Goal: Task Accomplishment & Management: Use online tool/utility

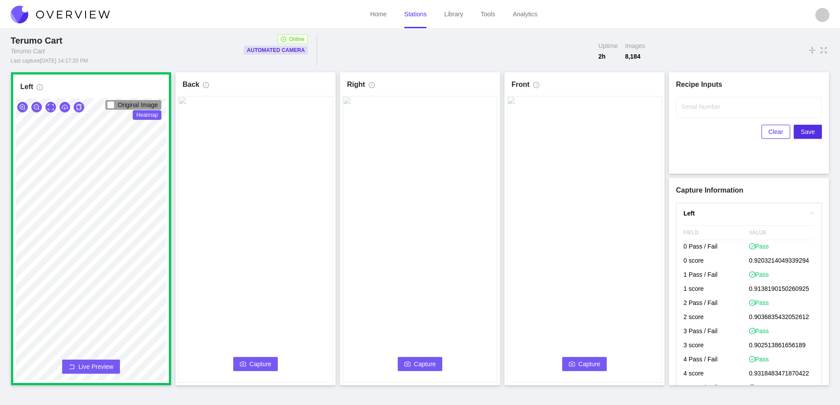
click at [262, 361] on span "Capture" at bounding box center [261, 364] width 22 height 10
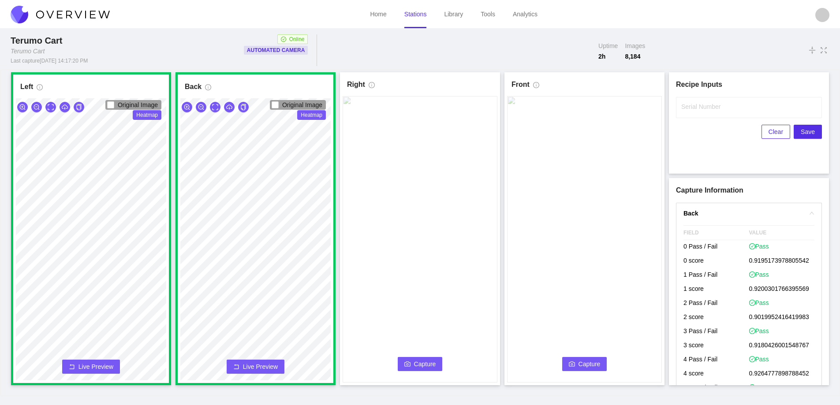
click at [415, 362] on span "Capture" at bounding box center [425, 364] width 22 height 10
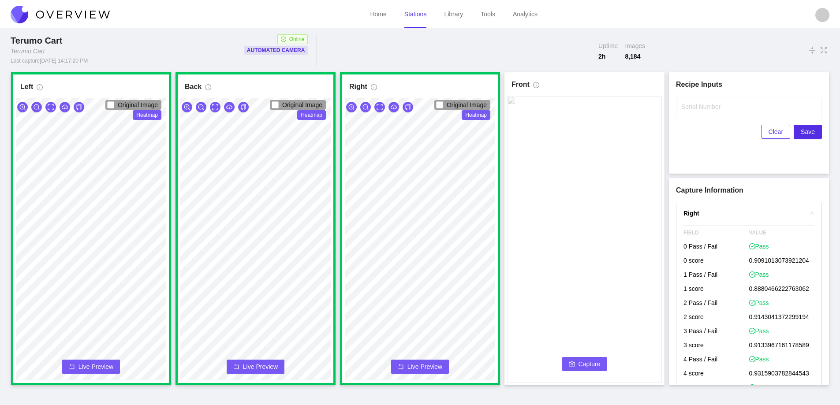
click at [587, 360] on span "Capture" at bounding box center [590, 364] width 22 height 10
click at [689, 106] on label "Serial Number" at bounding box center [700, 106] width 39 height 9
click at [689, 106] on input "Serial Number" at bounding box center [749, 107] width 146 height 21
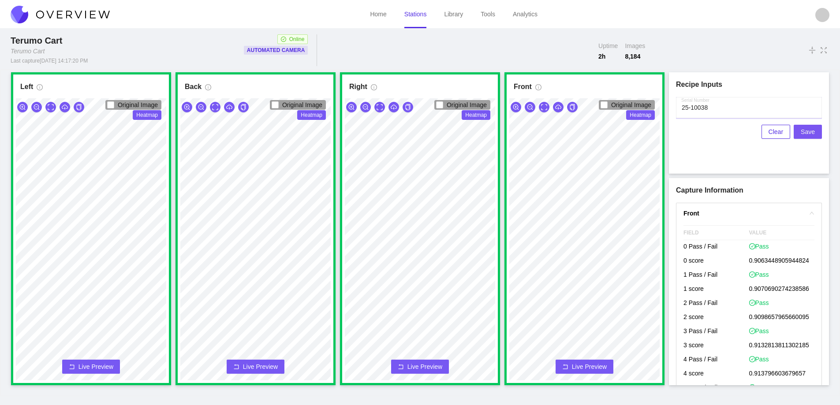
type input "25-10038"
click at [804, 136] on span "Save" at bounding box center [808, 132] width 14 height 10
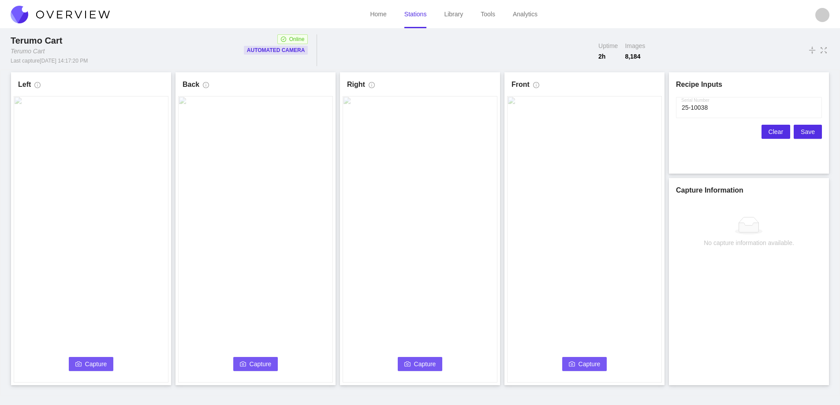
click at [775, 133] on span "Clear" at bounding box center [776, 132] width 15 height 10
click at [87, 359] on button "Capture" at bounding box center [91, 364] width 45 height 14
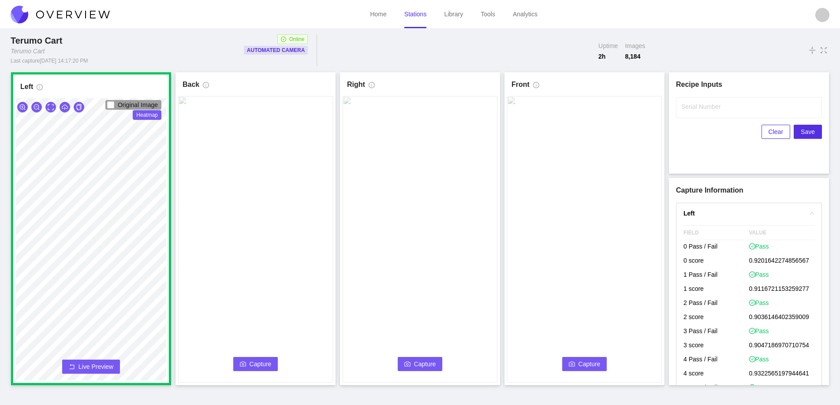
click at [247, 363] on button "Capture" at bounding box center [255, 364] width 45 height 14
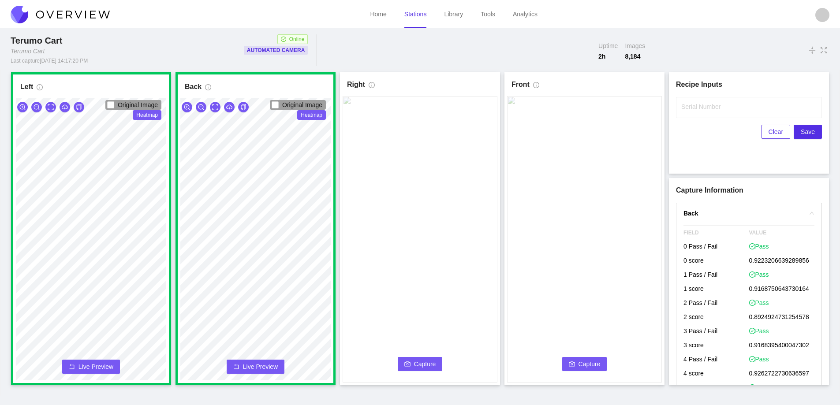
click at [408, 361] on icon "camera" at bounding box center [407, 364] width 6 height 6
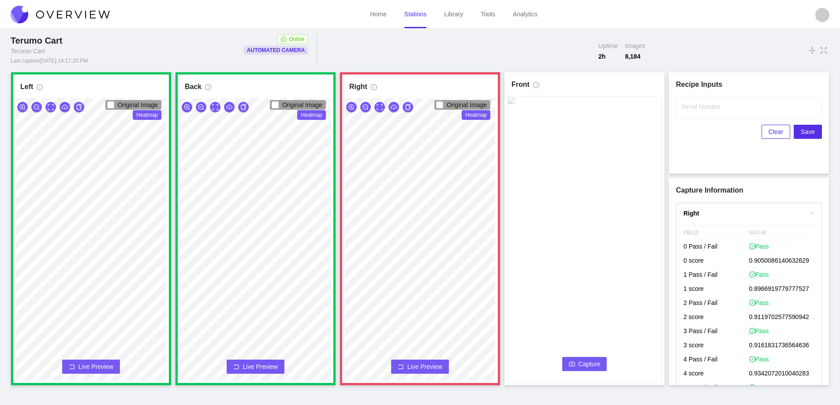
click at [405, 366] on button "Live Preview" at bounding box center [420, 367] width 58 height 14
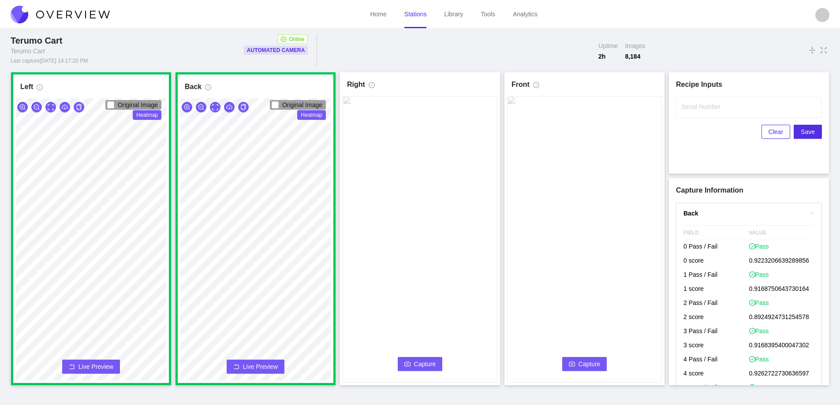
click at [406, 365] on icon "camera" at bounding box center [407, 364] width 6 height 6
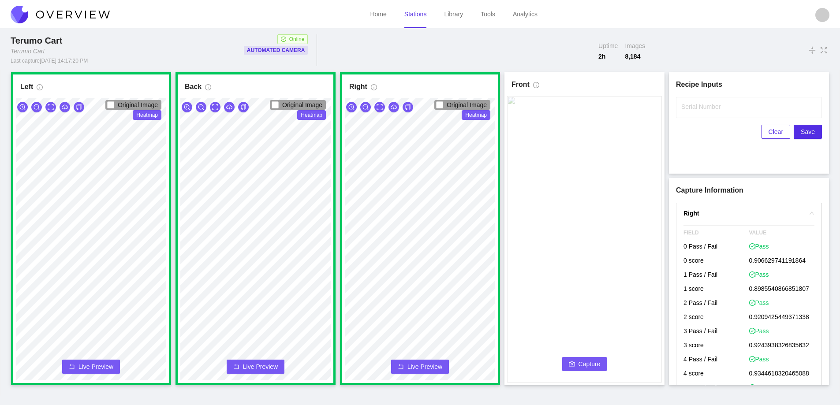
click at [583, 359] on span "Capture" at bounding box center [590, 364] width 22 height 10
click at [691, 108] on label "Serial Number" at bounding box center [700, 106] width 39 height 9
click at [691, 108] on input "Serial Number" at bounding box center [749, 107] width 146 height 21
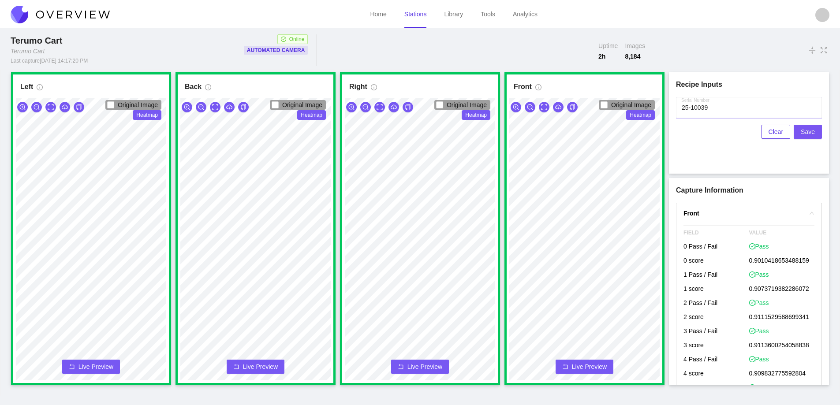
type input "25-10039"
click at [809, 131] on span "Save" at bounding box center [808, 132] width 14 height 10
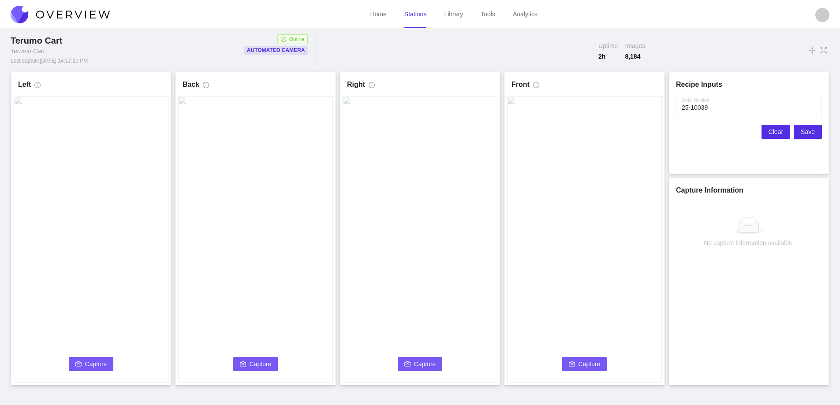
click at [776, 132] on span "Clear" at bounding box center [776, 132] width 15 height 10
click at [97, 365] on span "Capture" at bounding box center [96, 364] width 22 height 10
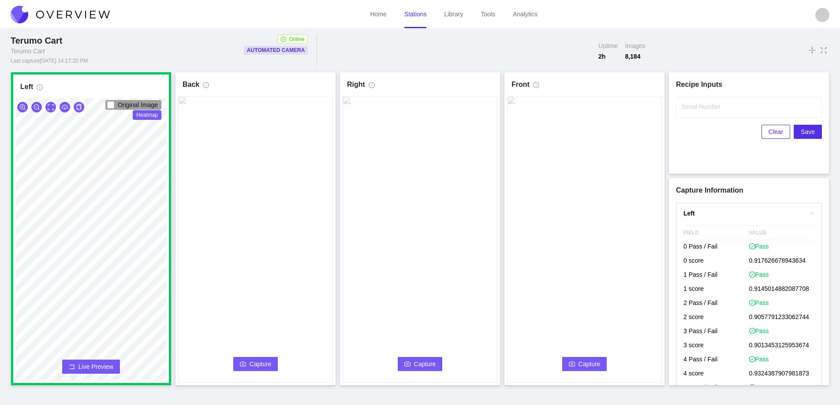
click at [262, 359] on button "Capture" at bounding box center [255, 364] width 45 height 14
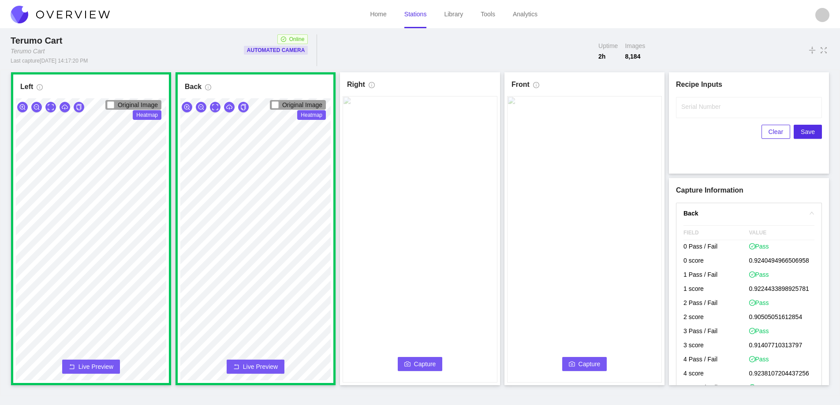
click at [424, 360] on span "Capture" at bounding box center [425, 364] width 22 height 10
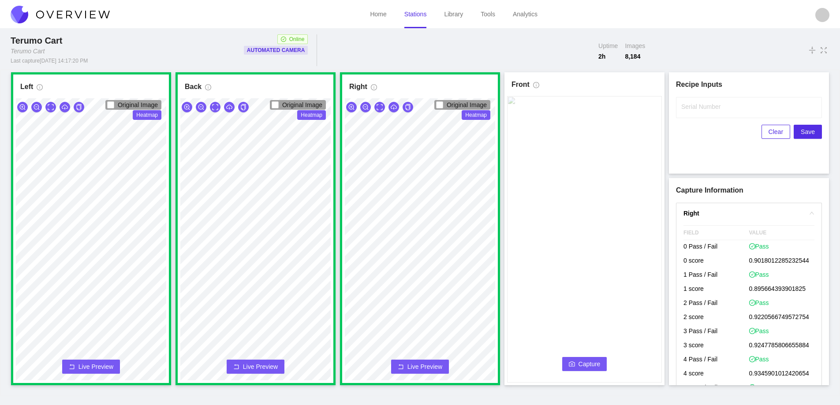
click at [572, 361] on icon "camera" at bounding box center [572, 364] width 6 height 6
click at [703, 111] on input "Serial Number" at bounding box center [749, 107] width 146 height 21
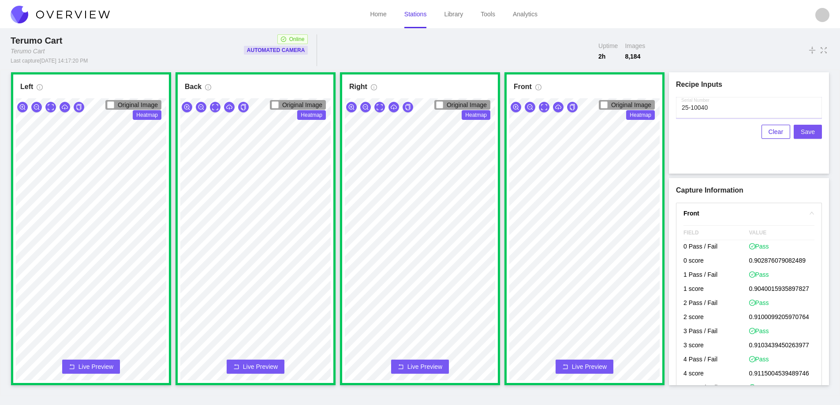
type input "25-10040"
click at [806, 130] on span "Save" at bounding box center [808, 132] width 14 height 10
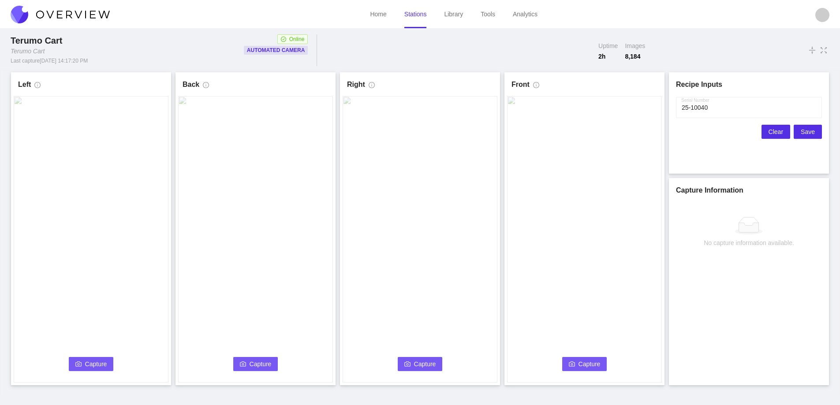
click at [771, 131] on span "Clear" at bounding box center [776, 132] width 15 height 10
click at [100, 362] on span "Capture" at bounding box center [96, 364] width 22 height 10
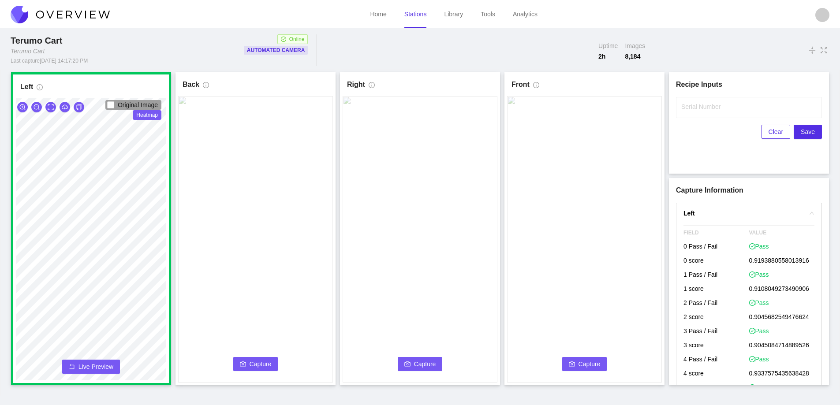
click at [261, 365] on span "Capture" at bounding box center [261, 364] width 22 height 10
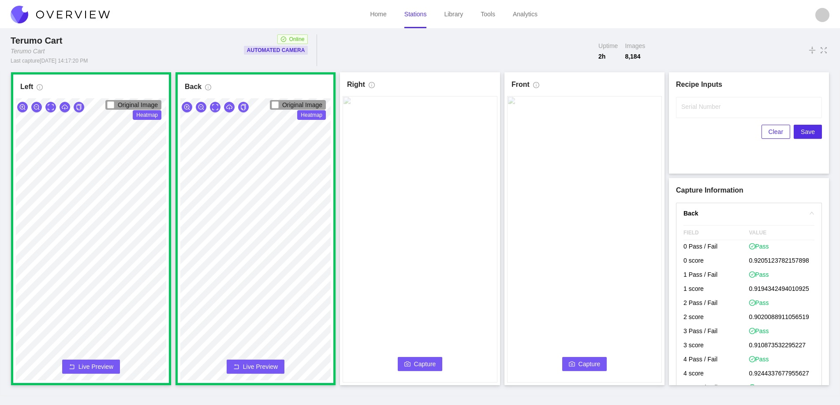
click at [411, 365] on button "Capture" at bounding box center [420, 364] width 45 height 14
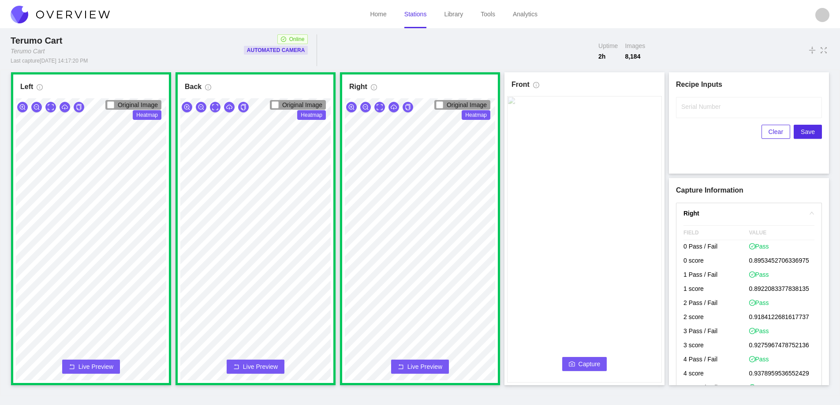
click at [568, 368] on button "Capture" at bounding box center [584, 364] width 45 height 14
click at [704, 112] on input "Serial Number" at bounding box center [749, 107] width 146 height 21
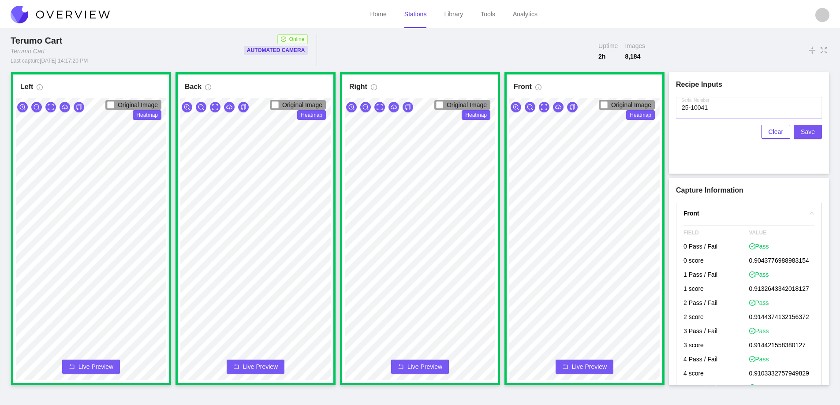
type input "25-10041"
click at [805, 134] on span "Save" at bounding box center [808, 132] width 14 height 10
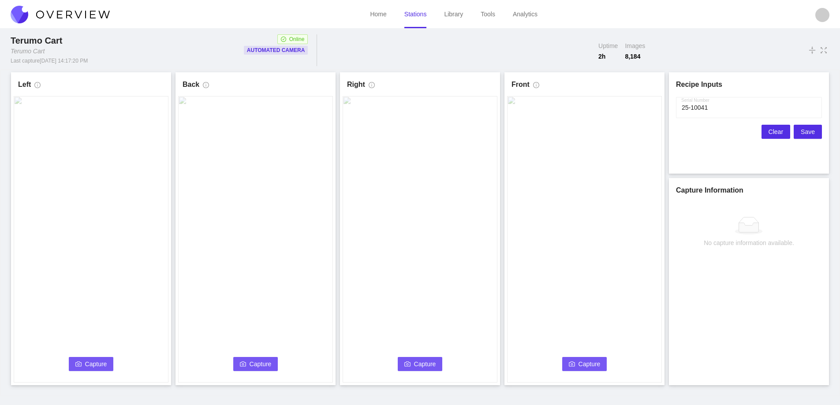
click at [773, 134] on span "Clear" at bounding box center [776, 132] width 15 height 10
click at [80, 361] on icon "camera" at bounding box center [78, 364] width 6 height 6
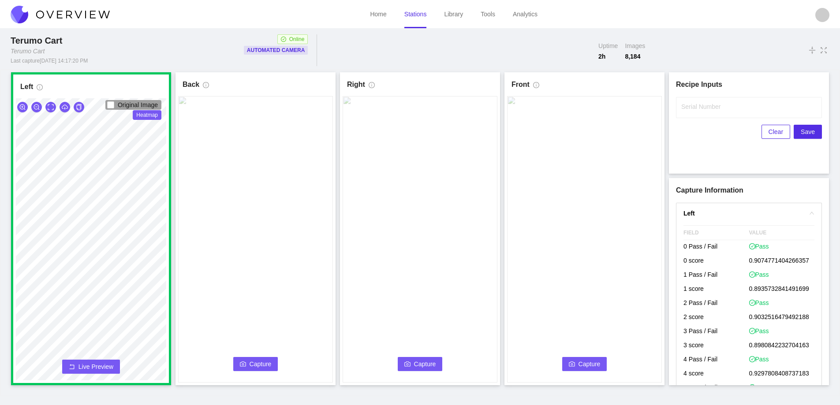
click at [248, 363] on button "Capture" at bounding box center [255, 364] width 45 height 14
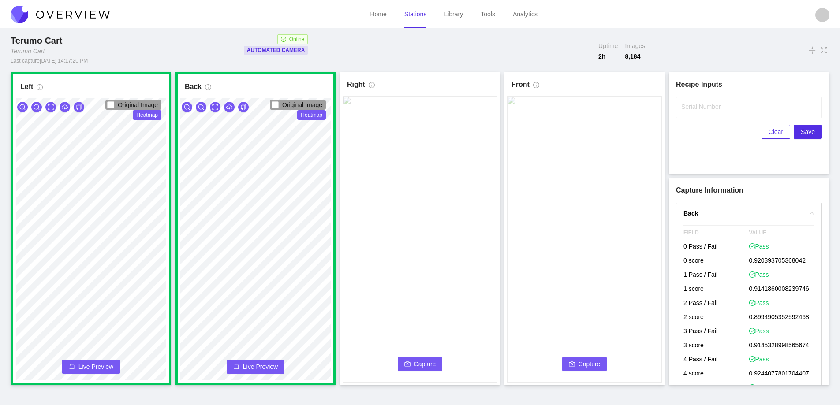
click at [426, 361] on span "Capture" at bounding box center [425, 364] width 22 height 10
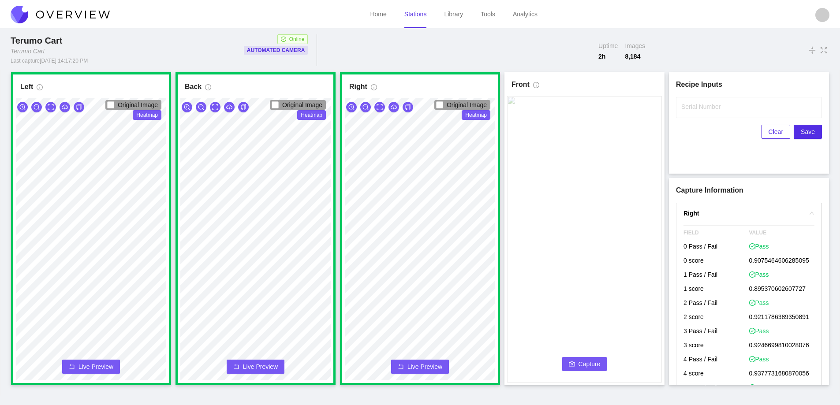
click at [598, 363] on span "Capture" at bounding box center [590, 364] width 22 height 10
click at [691, 109] on label "Serial Number" at bounding box center [700, 106] width 39 height 9
click at [691, 109] on input "Serial Number" at bounding box center [749, 107] width 146 height 21
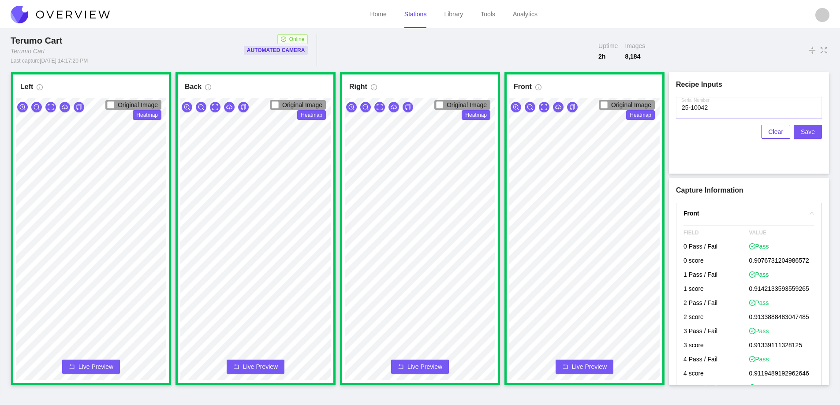
type input "25-10042"
click at [807, 131] on span "Save" at bounding box center [808, 132] width 14 height 10
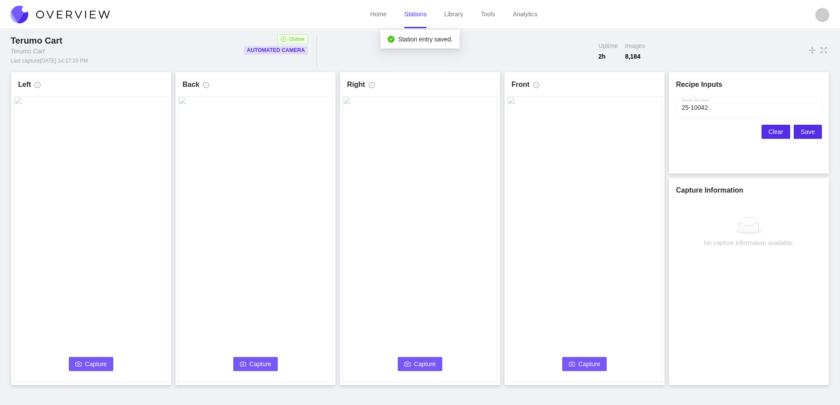
click at [776, 131] on span "Clear" at bounding box center [776, 132] width 15 height 10
click at [85, 363] on button "Capture" at bounding box center [91, 364] width 45 height 14
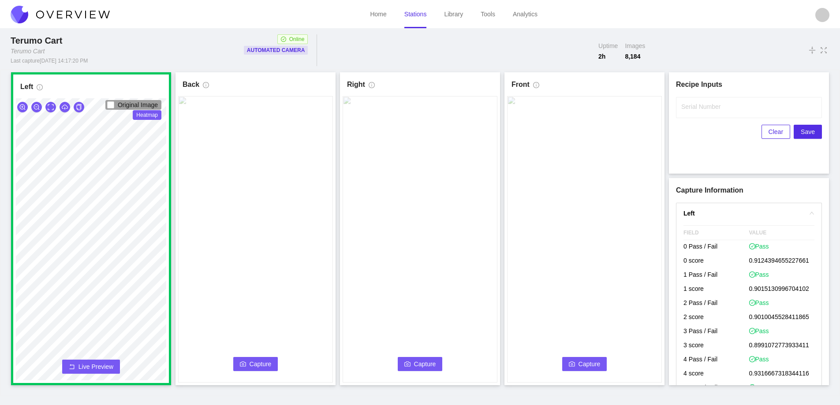
click at [254, 364] on span "Capture" at bounding box center [261, 364] width 22 height 10
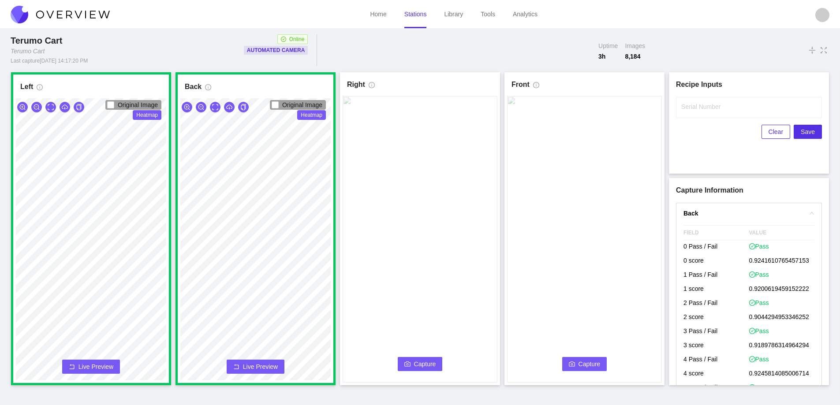
click at [419, 366] on span "Capture" at bounding box center [425, 364] width 22 height 10
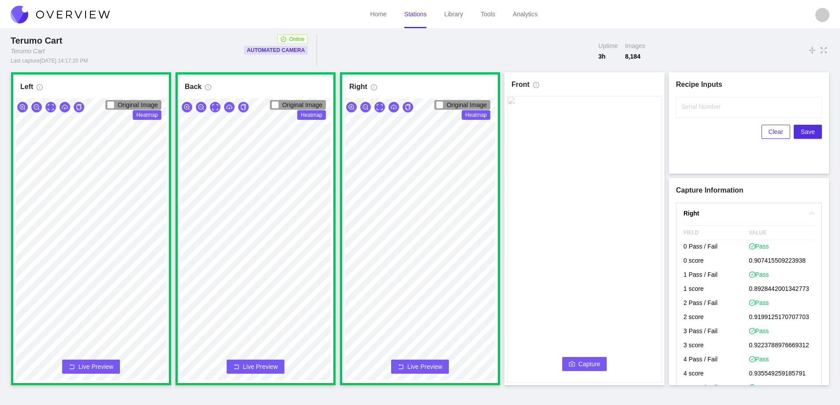
click at [583, 363] on span "Capture" at bounding box center [590, 364] width 22 height 10
click at [707, 112] on input "Serial Number" at bounding box center [749, 107] width 146 height 21
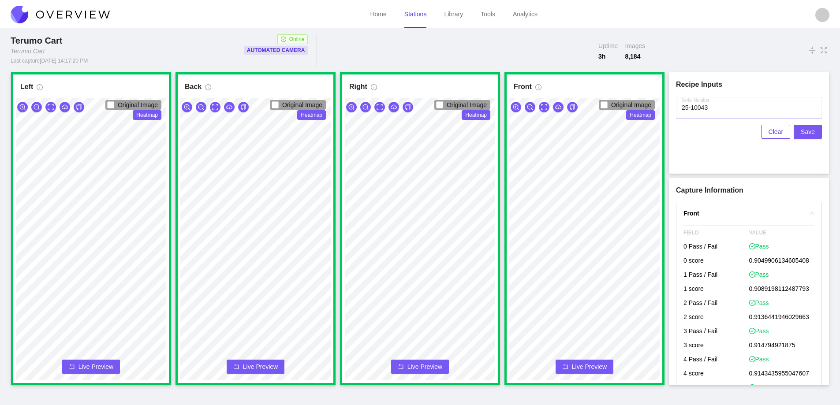
type input "25-10043"
click at [809, 132] on span "Save" at bounding box center [808, 132] width 14 height 10
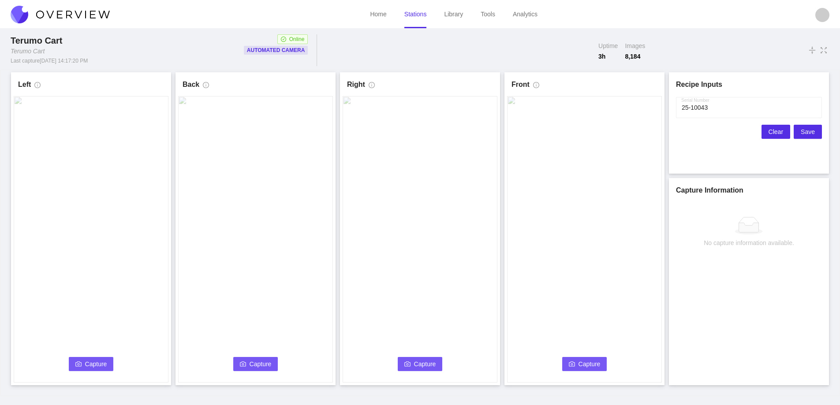
click at [775, 131] on span "Clear" at bounding box center [776, 132] width 15 height 10
